Goal: Check status

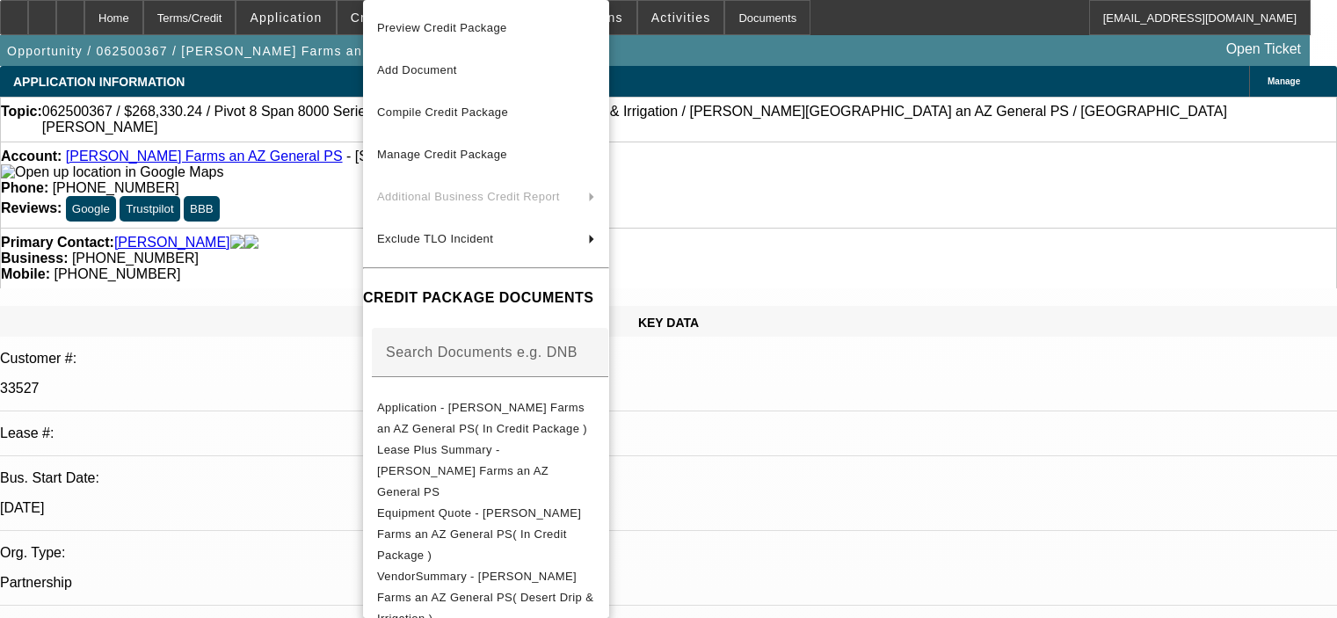
select select "0"
select select "0.1"
select select "4"
select select "0"
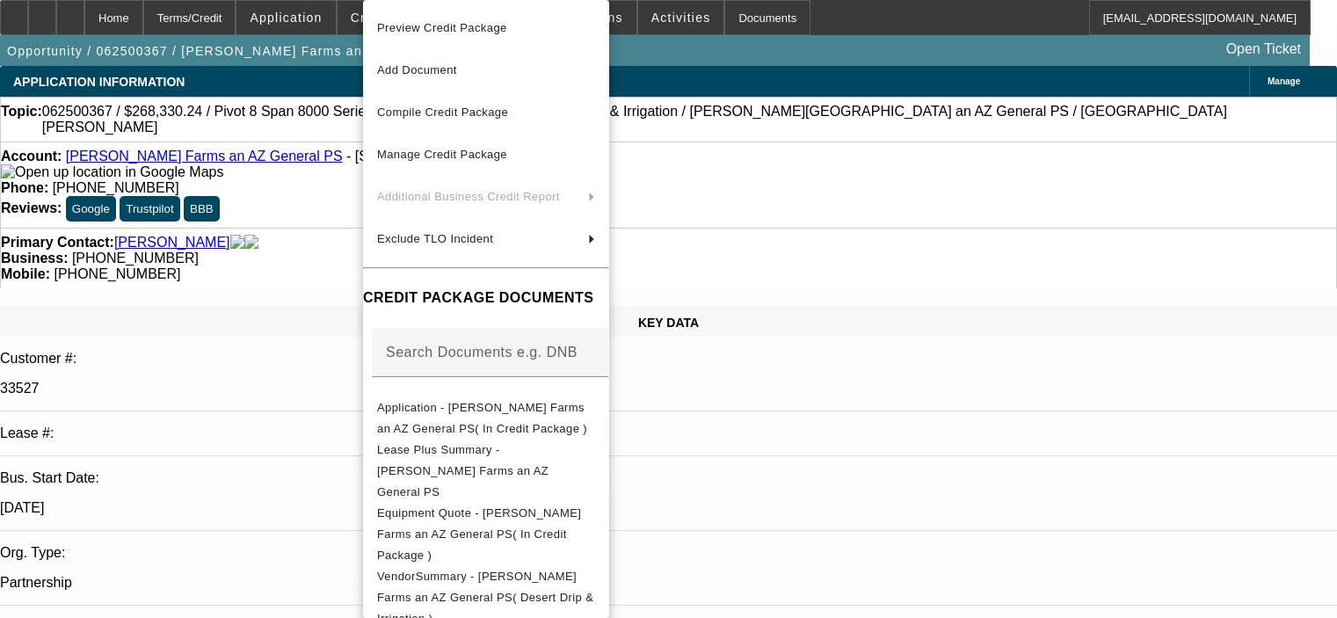
select select "0"
select select "0.1"
select select "4"
select select "0"
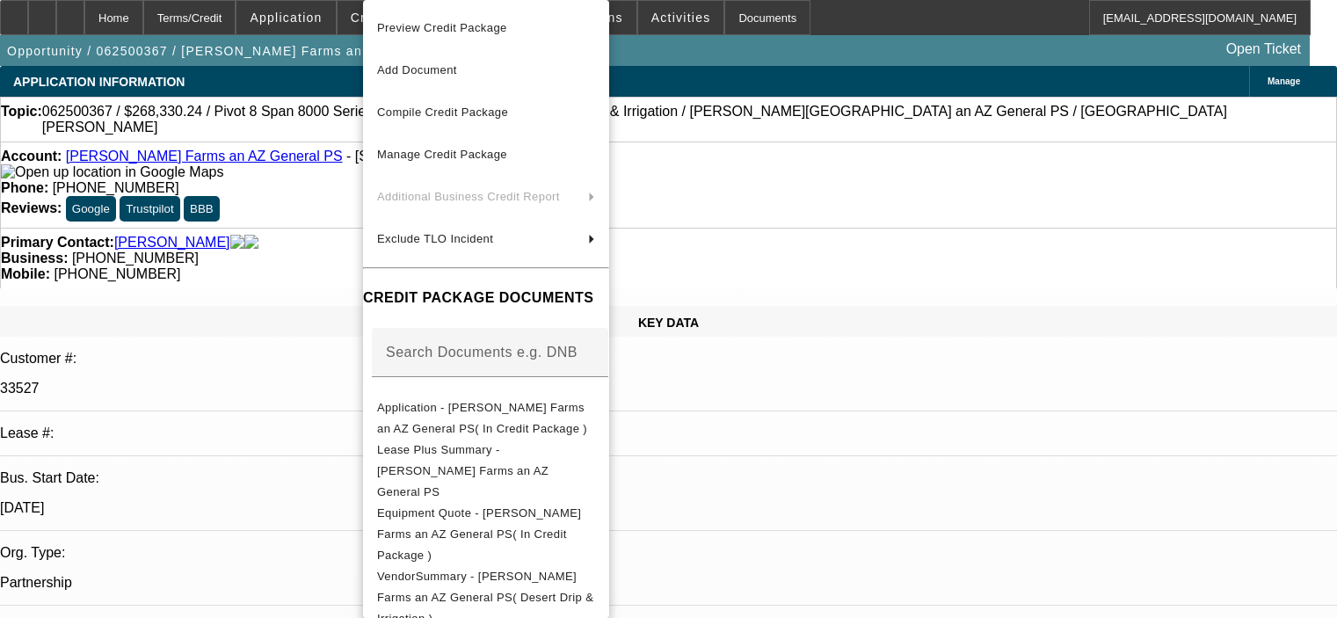
select select "0.1"
select select "4"
select select "0"
select select "0.1"
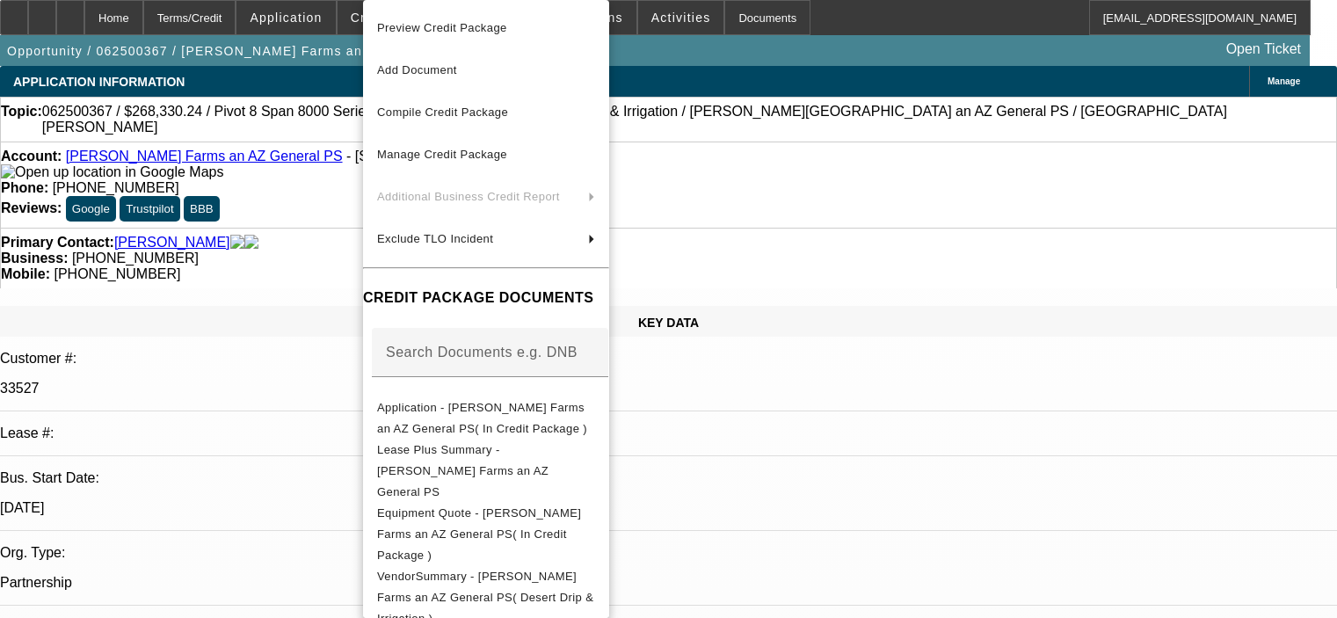
select select "4"
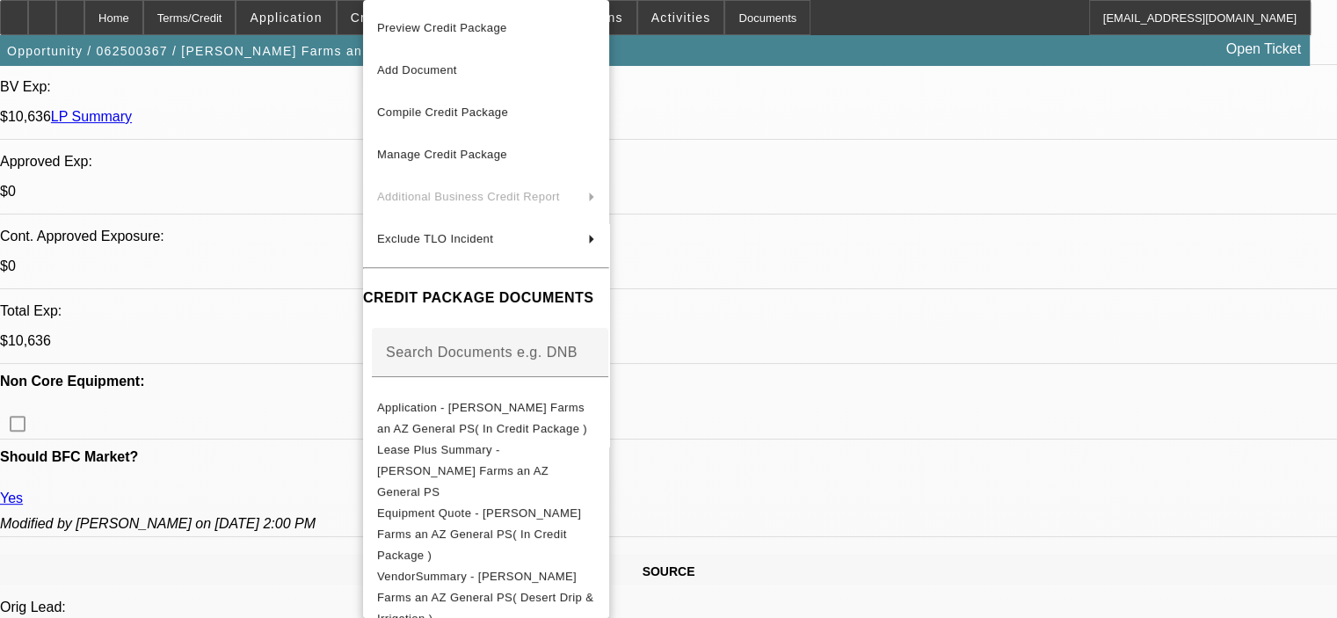
scroll to position [818, 0]
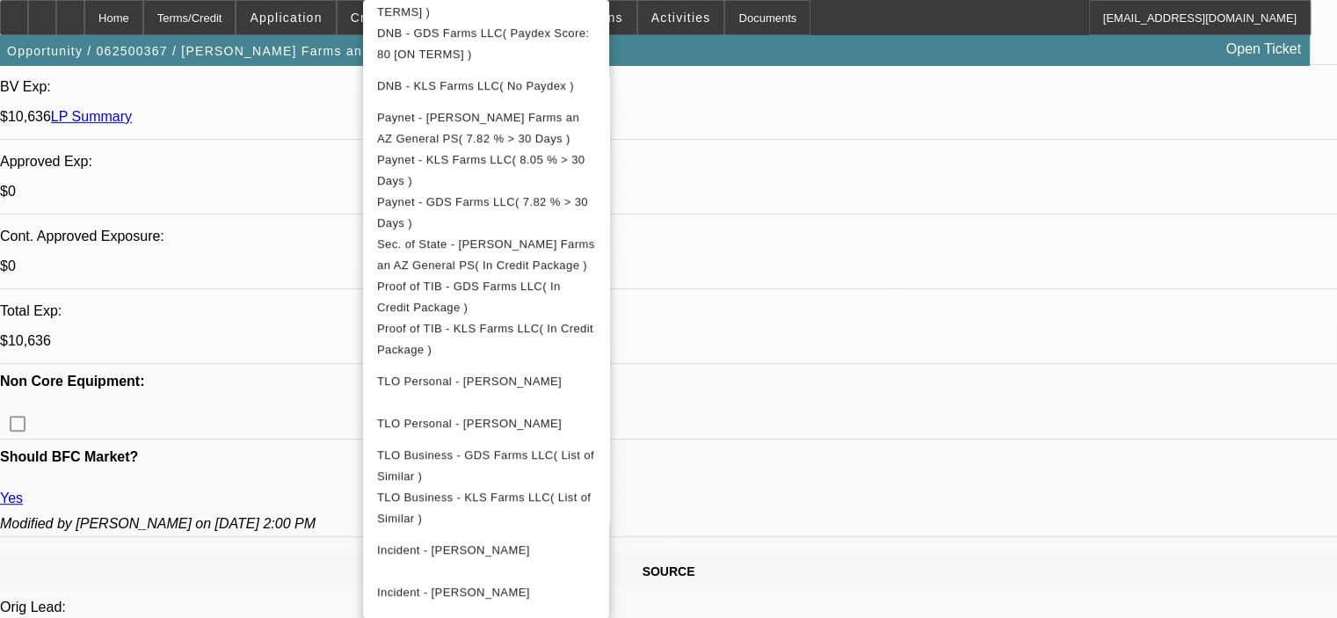
click at [1114, 524] on div at bounding box center [668, 309] width 1337 height 618
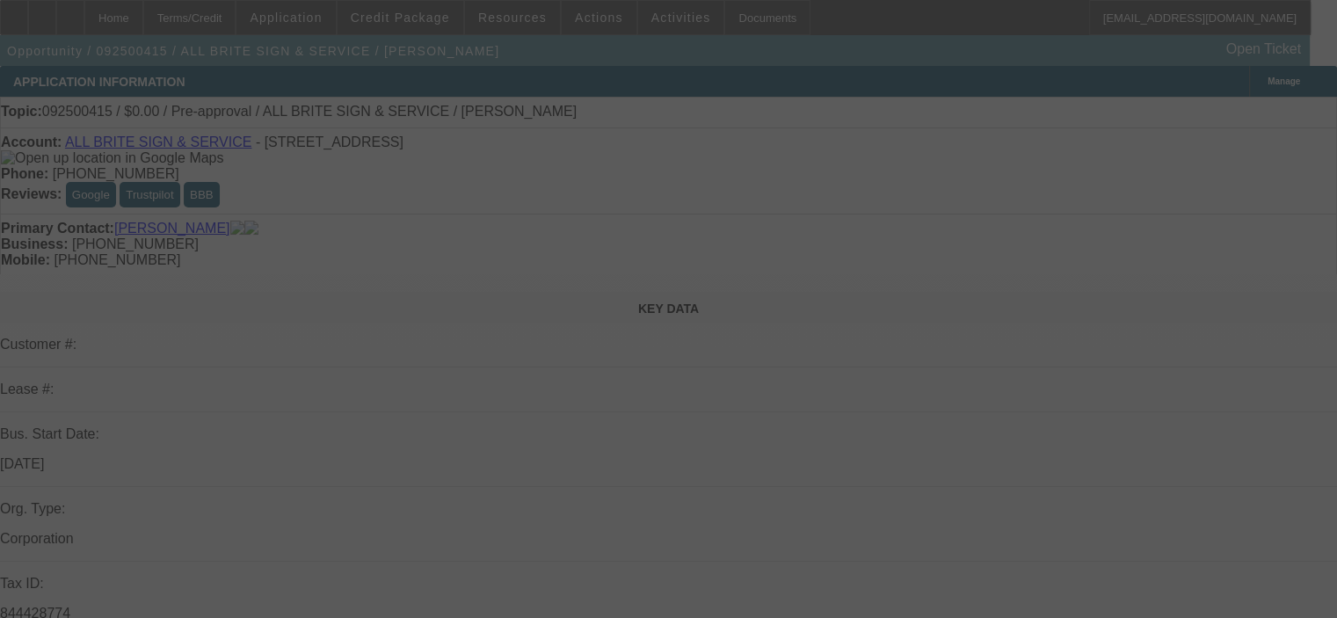
select select "0"
select select "2"
select select "0.1"
select select "4"
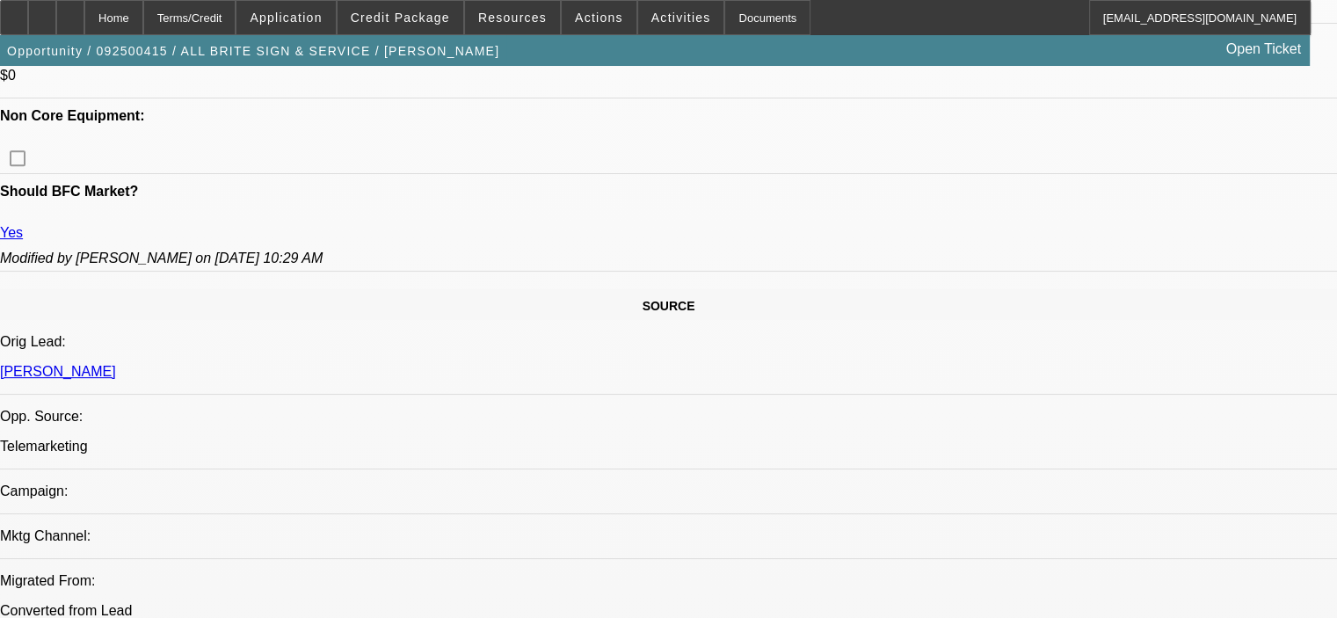
scroll to position [879, 0]
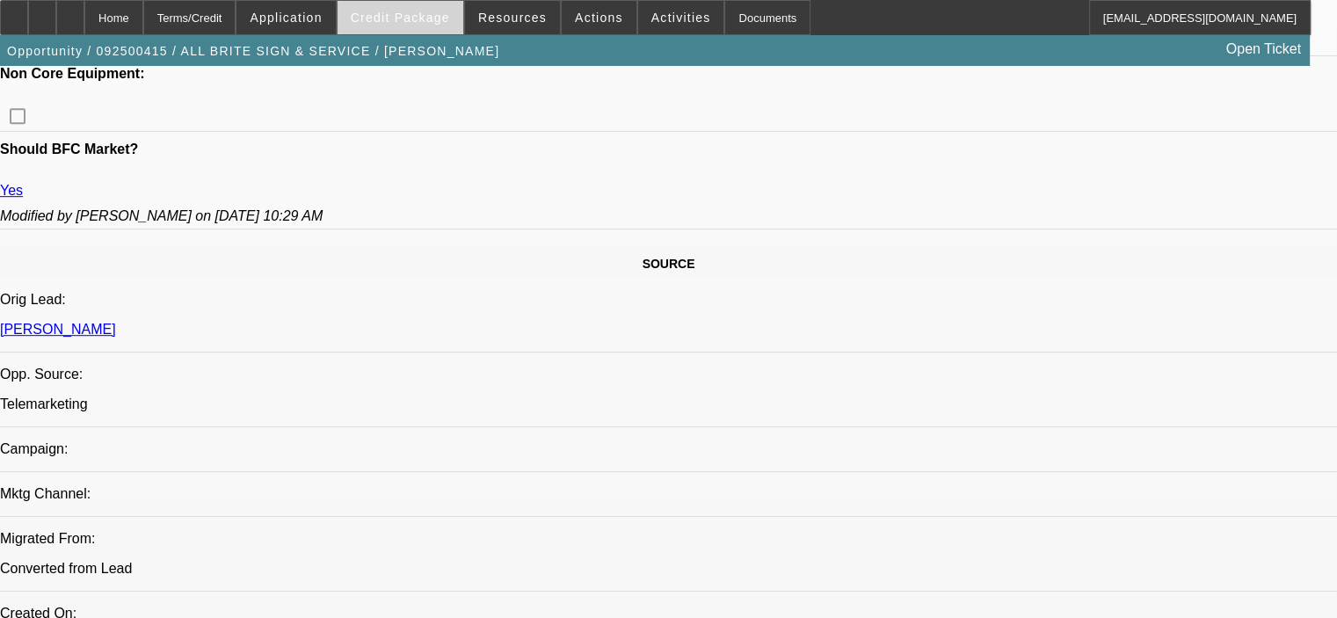
click at [435, 4] on span at bounding box center [401, 17] width 126 height 42
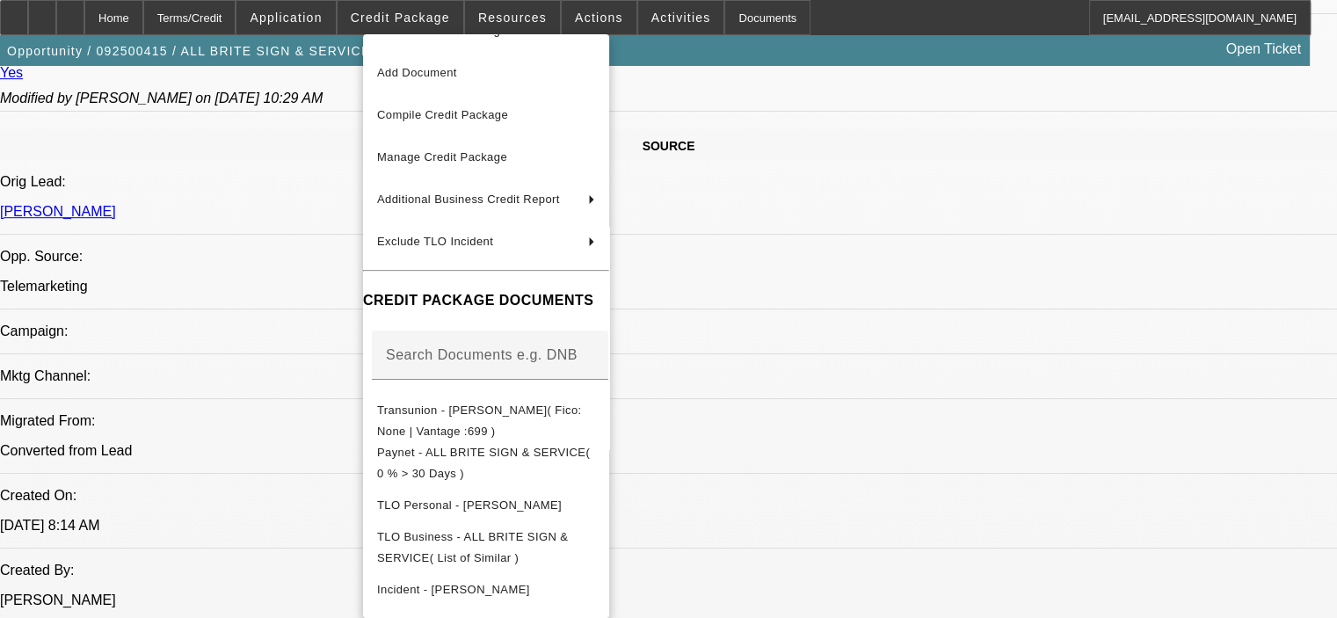
scroll to position [967, 0]
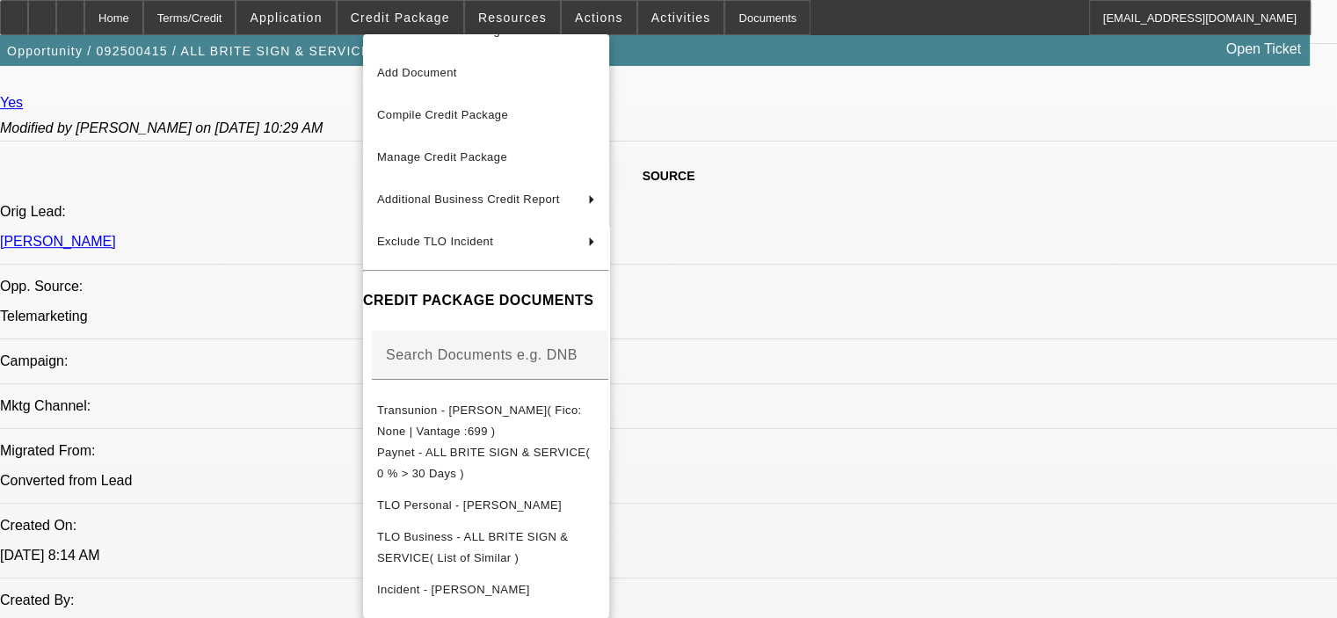
click at [243, 291] on div at bounding box center [668, 309] width 1337 height 618
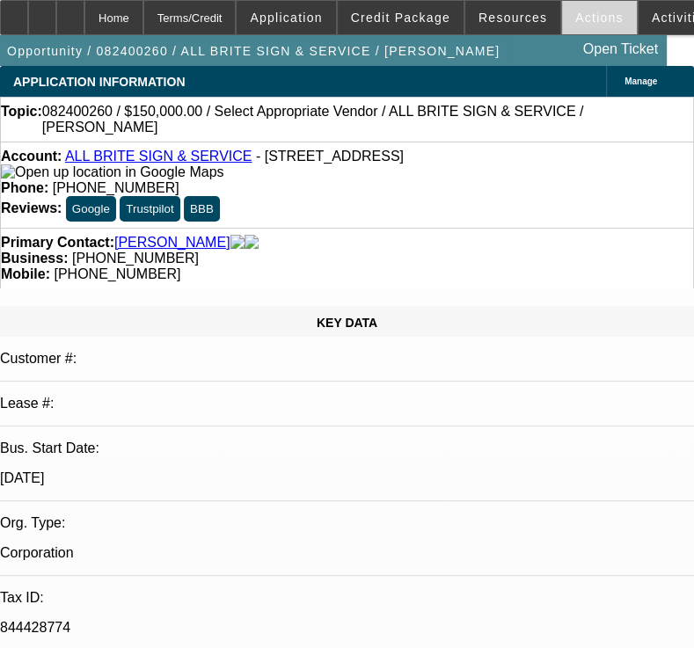
select select "0"
select select "2"
select select "0.1"
select select "4"
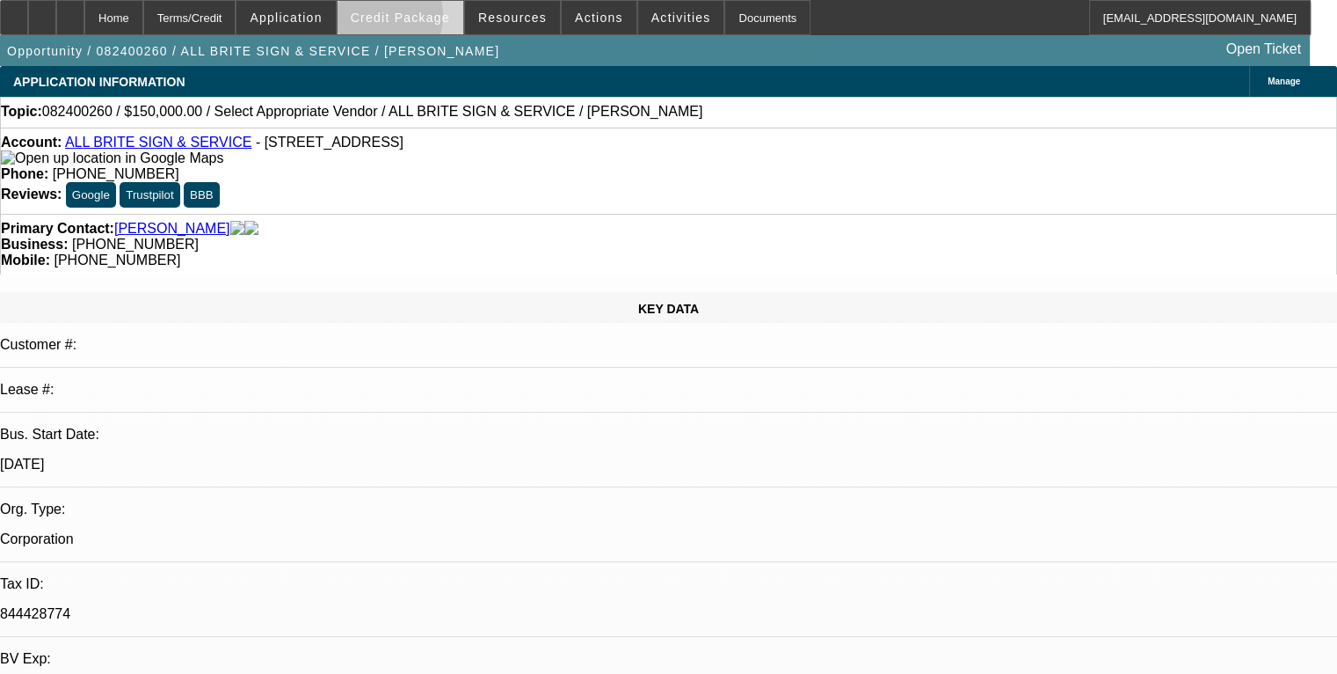
click at [404, 19] on span "Credit Package" at bounding box center [400, 18] width 99 height 14
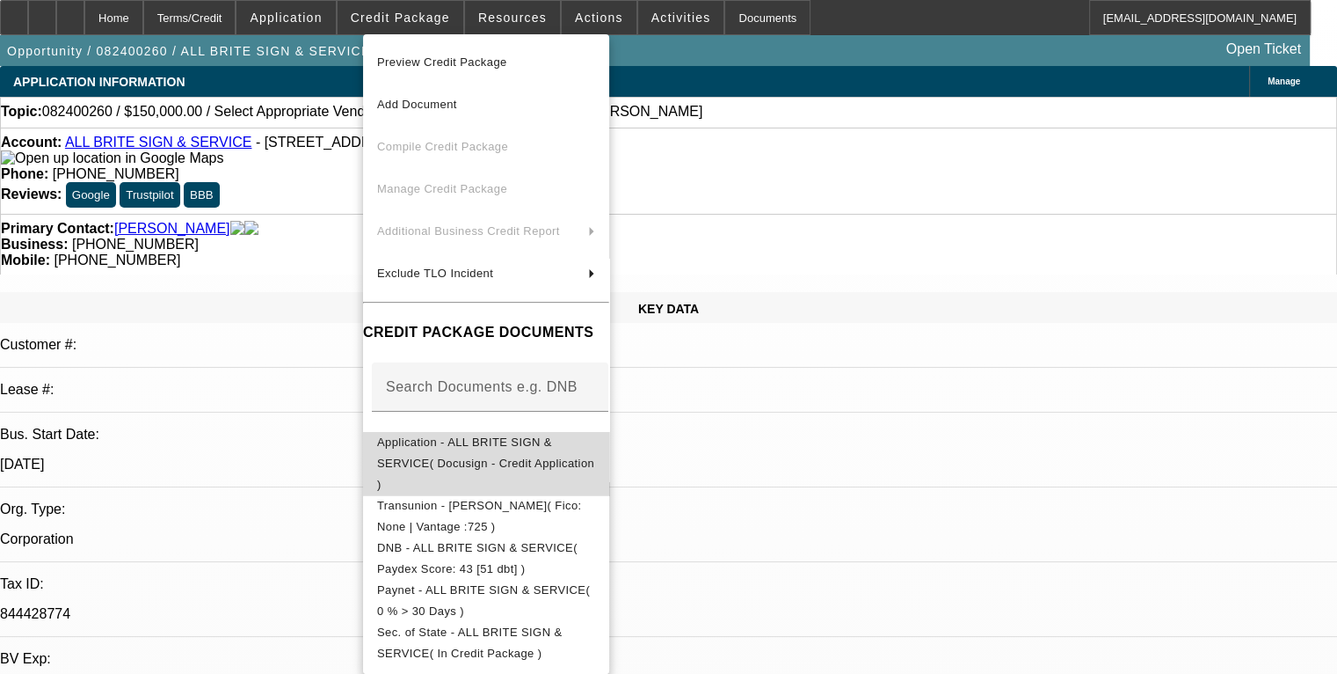
click at [515, 445] on span "Application - ALL BRITE SIGN & SERVICE( Docusign - Credit Application )" at bounding box center [485, 462] width 217 height 55
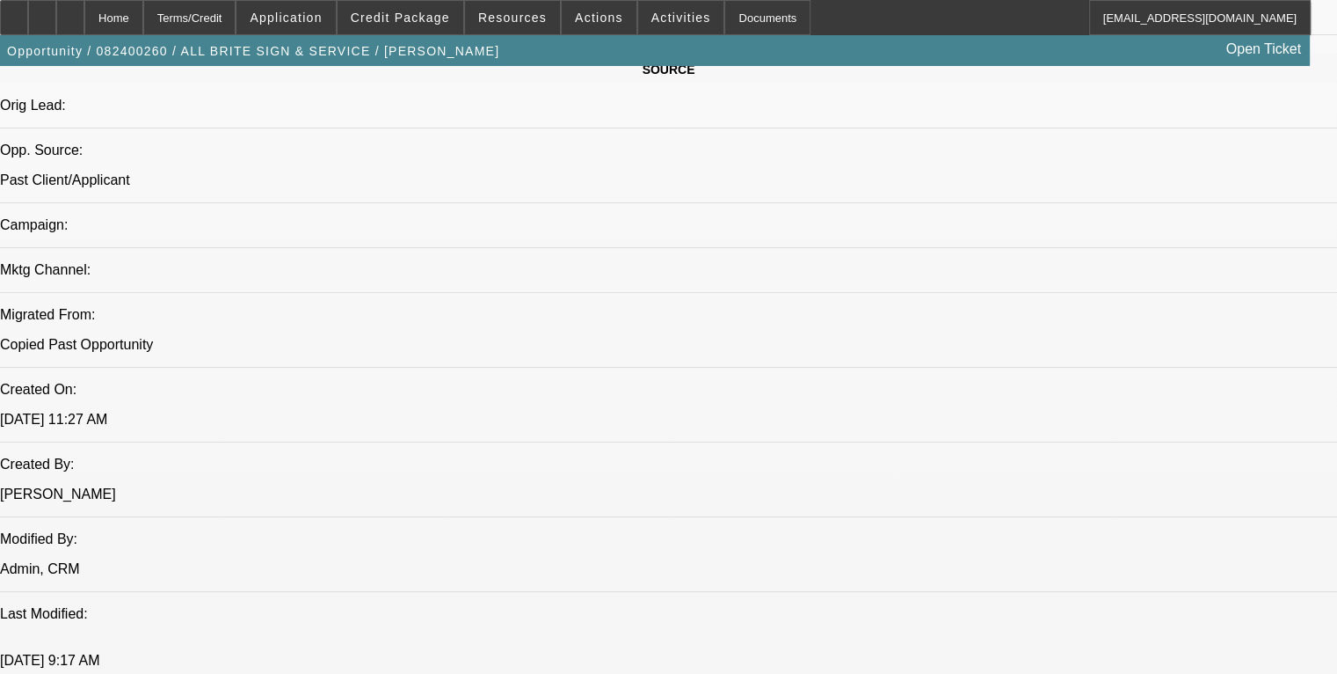
scroll to position [879, 0]
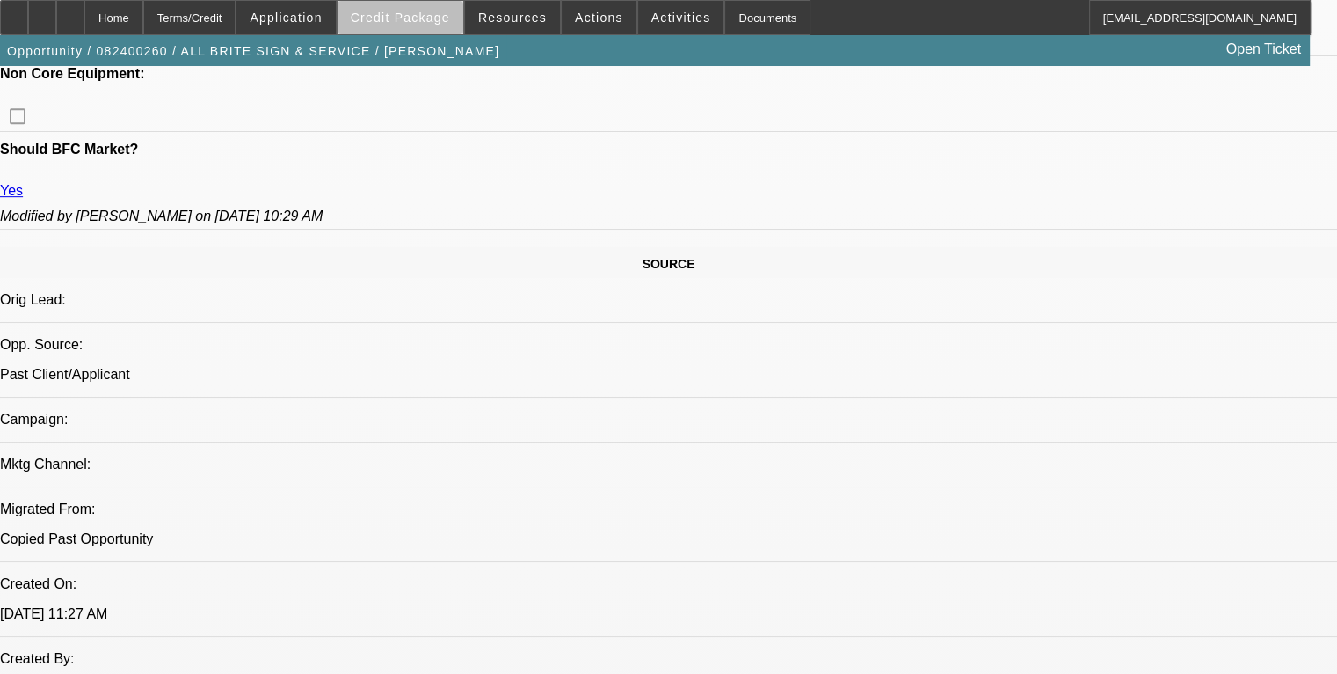
click at [447, 15] on span "Credit Package" at bounding box center [400, 18] width 99 height 14
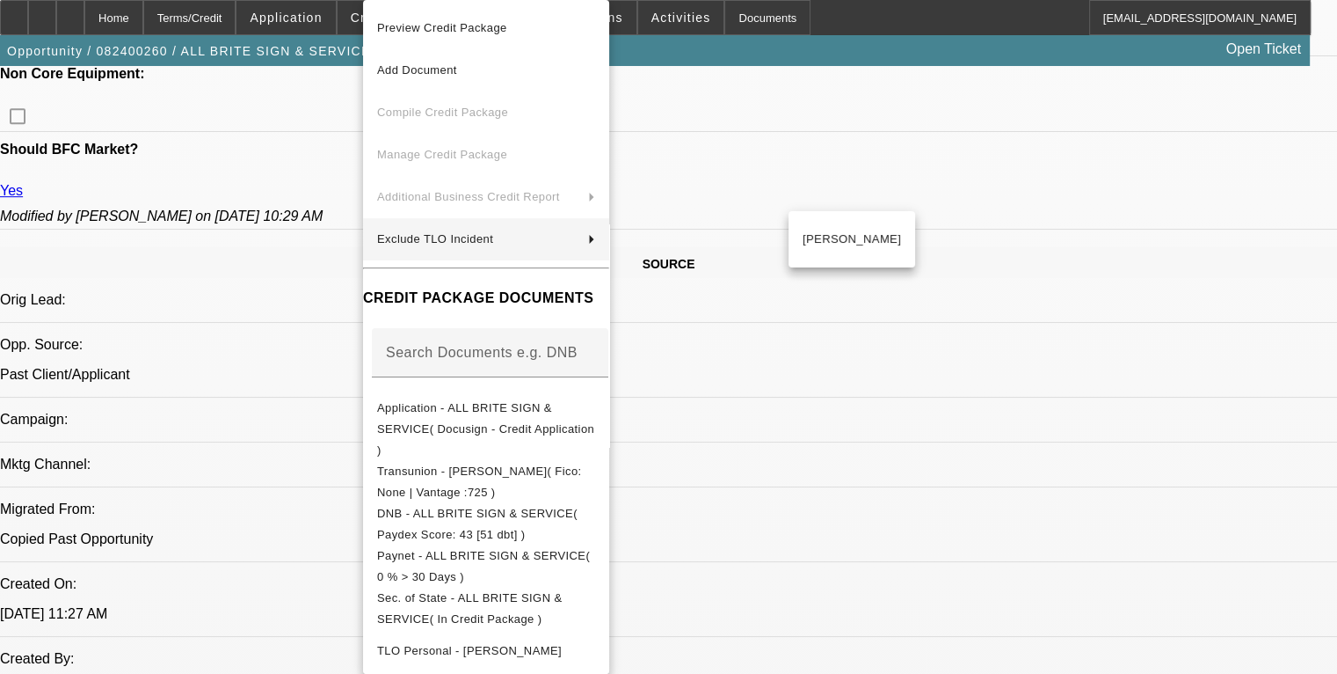
scroll to position [74, 0]
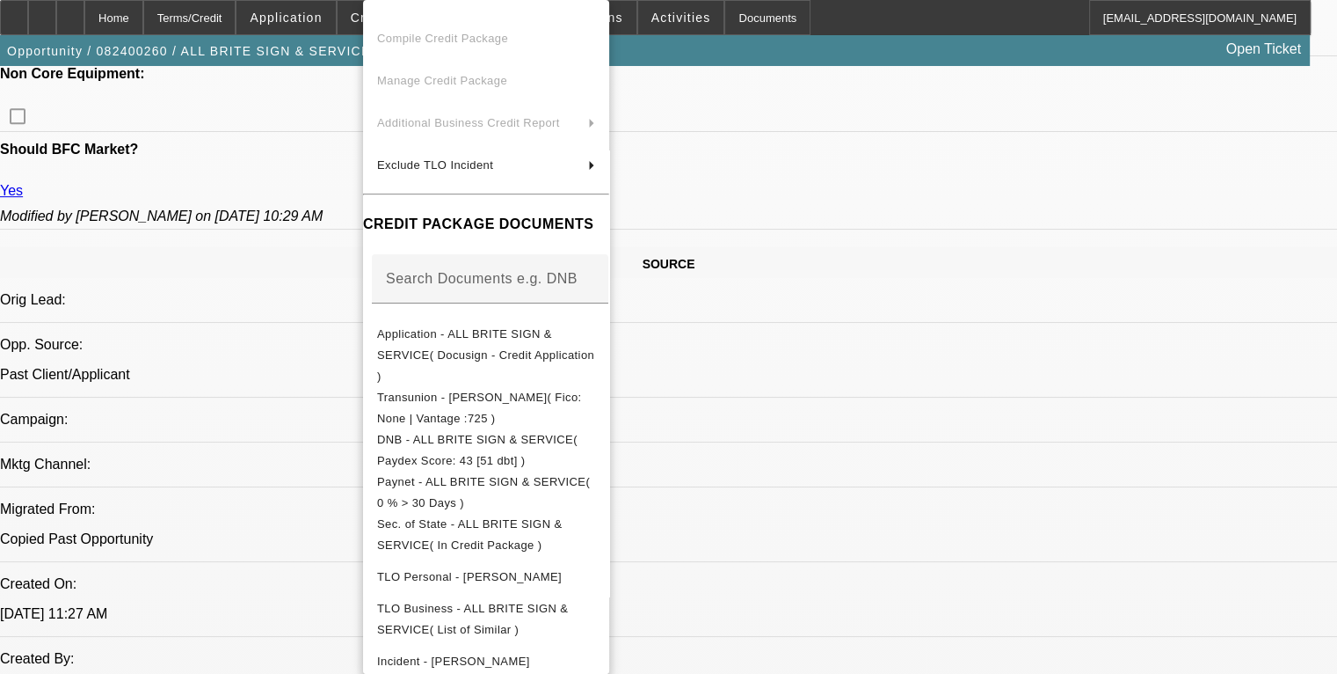
click at [204, 577] on div at bounding box center [668, 337] width 1337 height 674
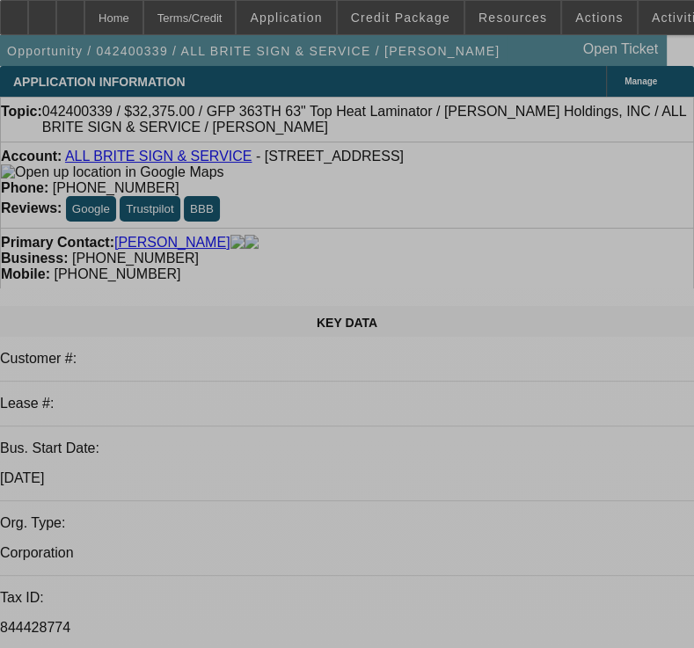
select select "0"
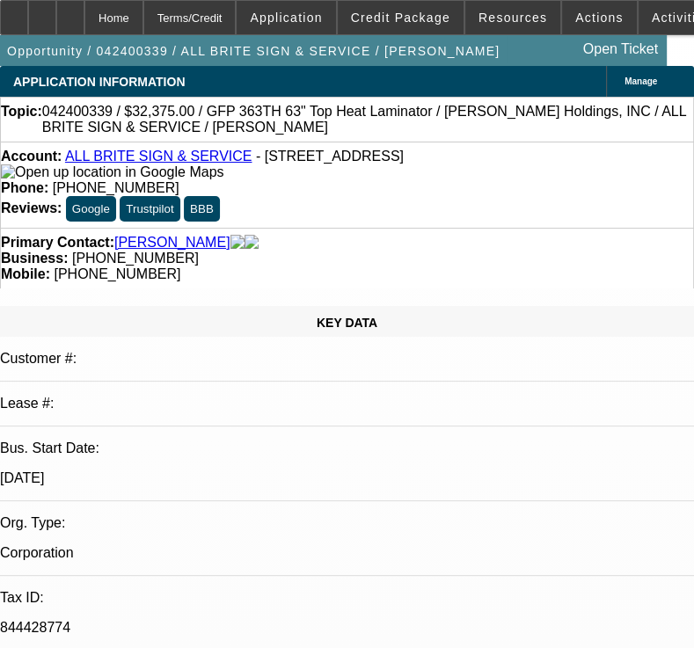
select select "0.1"
select select "4"
select select "0"
select select "0.1"
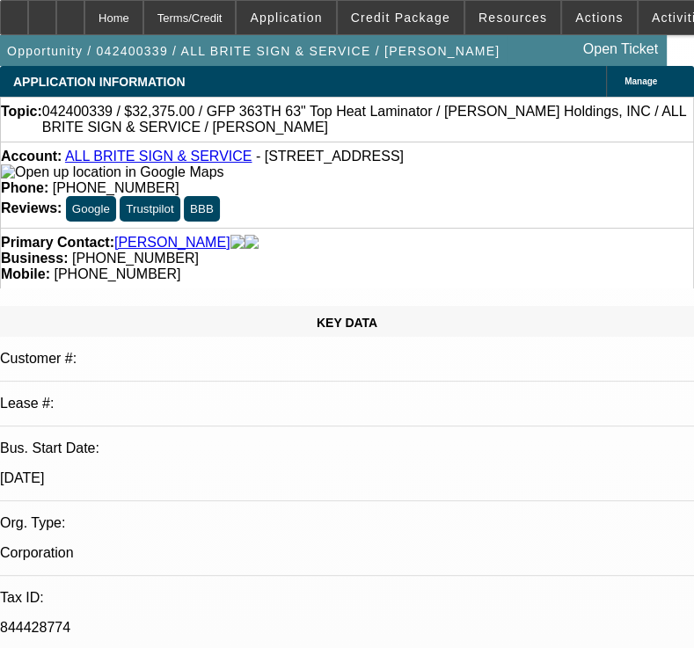
select select "4"
select select "0"
select select "0.1"
select select "4"
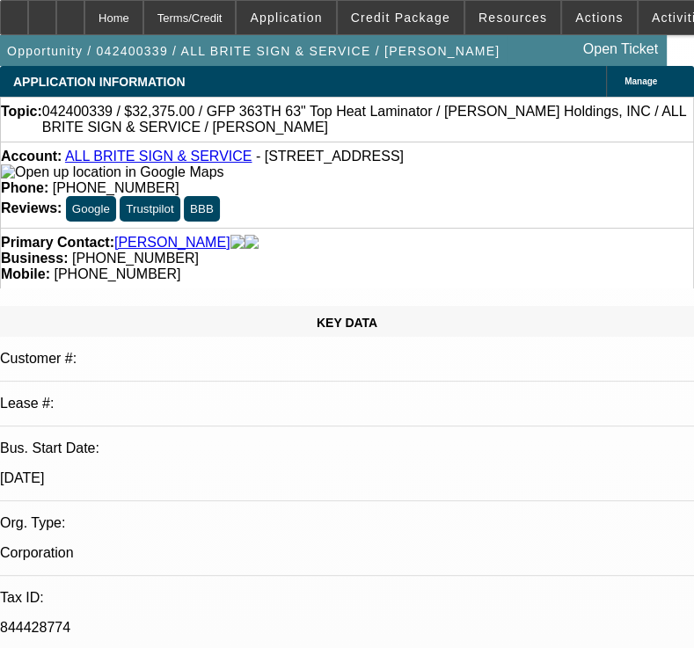
select select "0"
select select "6"
